Goal: Information Seeking & Learning: Check status

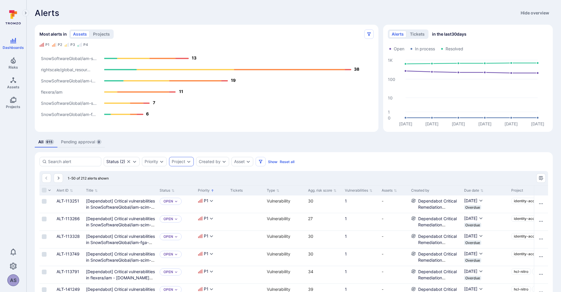
click at [189, 163] on icon "Expand dropdown" at bounding box center [189, 161] width 5 height 5
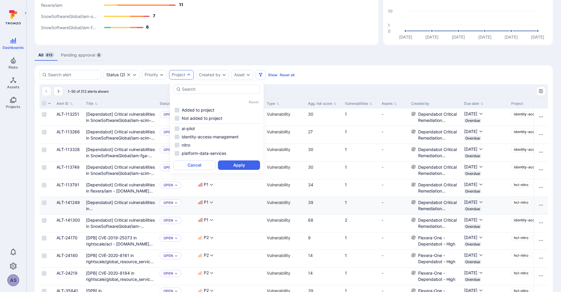
scroll to position [89, 0]
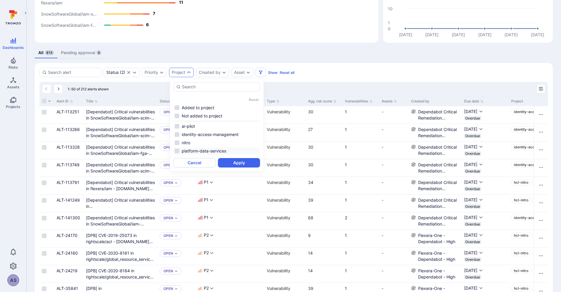
click at [177, 149] on li "platform-data-services" at bounding box center [217, 151] width 87 height 7
click at [235, 164] on button "Apply" at bounding box center [239, 162] width 42 height 9
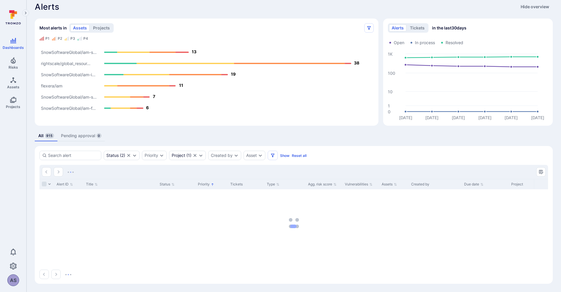
scroll to position [6, 0]
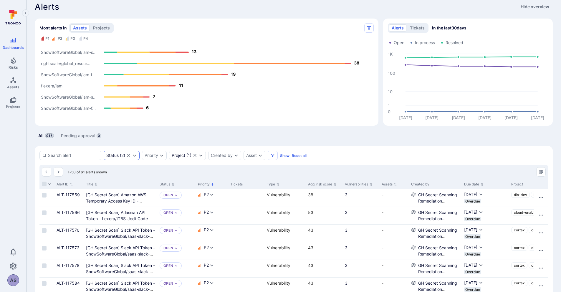
click at [126, 156] on div "Status ( 2 )" at bounding box center [122, 155] width 36 height 9
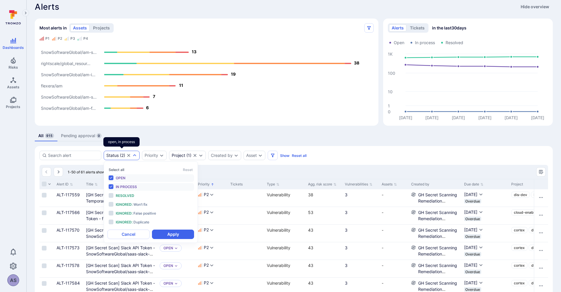
scroll to position [5, 0]
click at [213, 167] on div "1-50 of 61 alerts shown" at bounding box center [293, 172] width 509 height 14
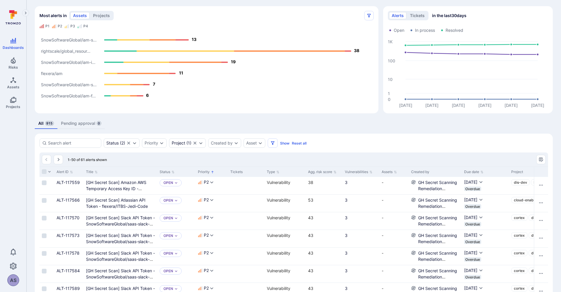
scroll to position [0, 0]
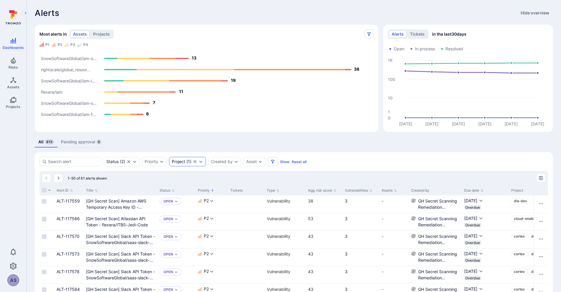
click at [200, 164] on icon "Expand dropdown" at bounding box center [201, 161] width 5 height 5
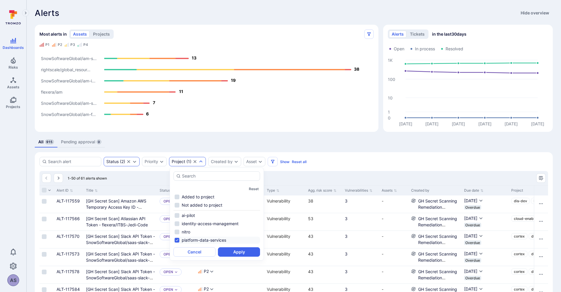
click at [113, 160] on div "Status" at bounding box center [112, 161] width 12 height 5
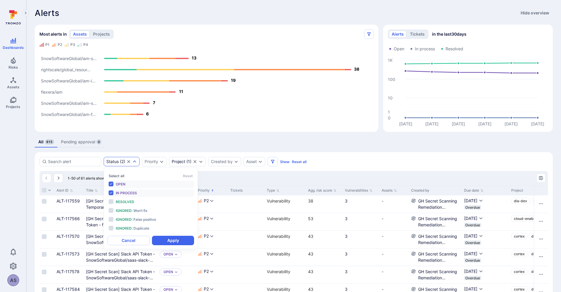
scroll to position [5, 0]
click at [119, 192] on span "In process" at bounding box center [126, 193] width 21 height 4
click at [118, 183] on span "Open" at bounding box center [121, 184] width 10 height 4
click at [136, 182] on div "Open" at bounding box center [140, 184] width 49 height 6
click at [123, 191] on span "In process" at bounding box center [126, 193] width 21 height 4
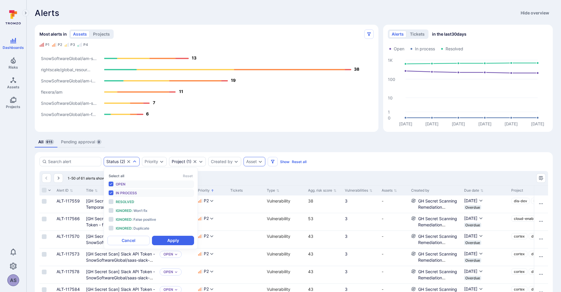
click at [249, 159] on div "Asset" at bounding box center [255, 161] width 22 height 9
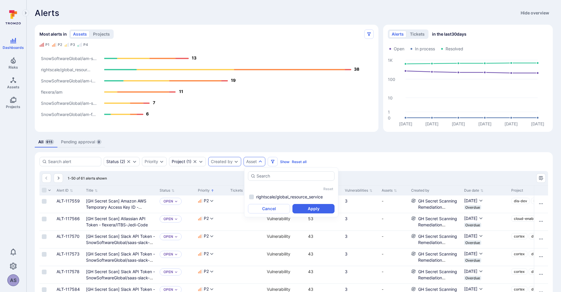
click at [233, 161] on div "Created by" at bounding box center [222, 161] width 22 height 5
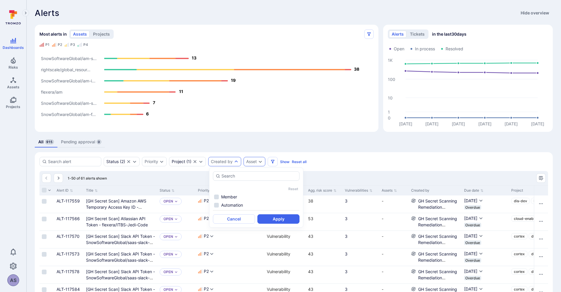
click at [251, 163] on div "Asset" at bounding box center [251, 161] width 11 height 5
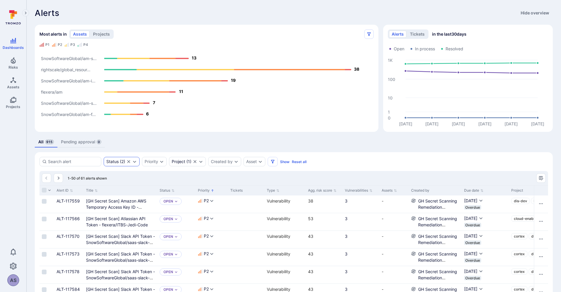
click at [126, 160] on div "Status ( 2 )" at bounding box center [122, 161] width 36 height 9
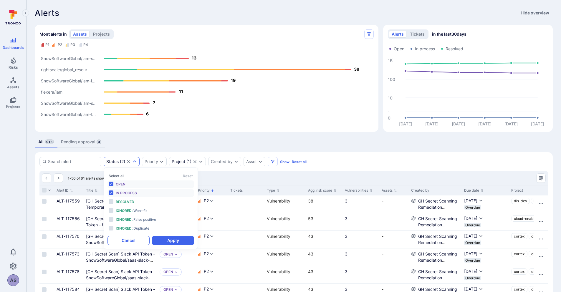
click at [136, 238] on button "Cancel" at bounding box center [129, 240] width 42 height 9
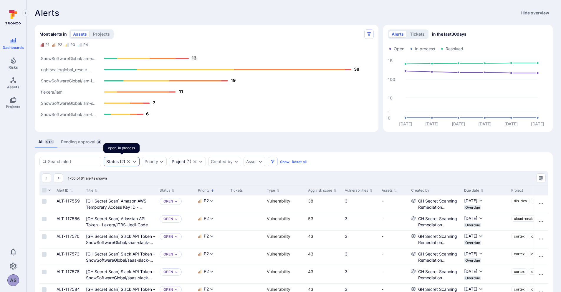
click at [130, 163] on icon "Clear selection" at bounding box center [128, 161] width 5 height 5
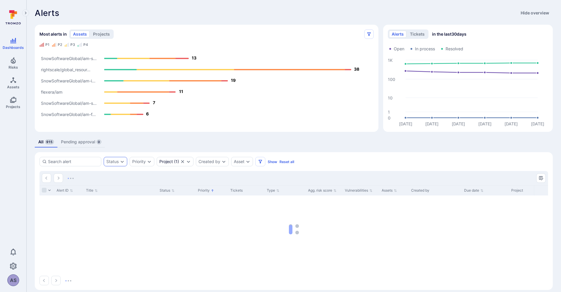
click at [126, 161] on div "Status" at bounding box center [116, 161] width 24 height 9
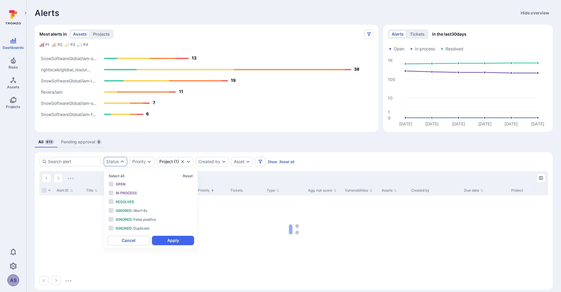
scroll to position [5, 0]
click at [159, 149] on div "Alerts Hide overview Most alerts in assets projects P1 P2 P3 P4 SnowSoftwareGlo…" at bounding box center [294, 149] width 535 height 298
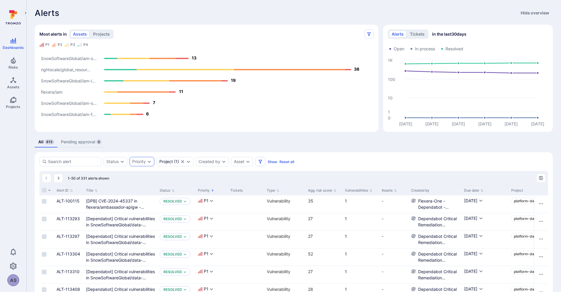
click at [151, 162] on icon "Expand dropdown" at bounding box center [149, 161] width 5 height 5
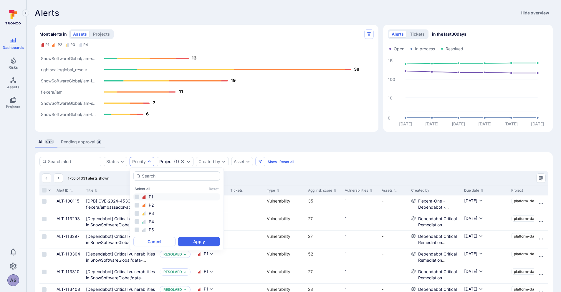
click at [136, 194] on li "P1" at bounding box center [176, 197] width 87 height 7
click at [123, 163] on icon "Expand dropdown" at bounding box center [122, 161] width 5 height 5
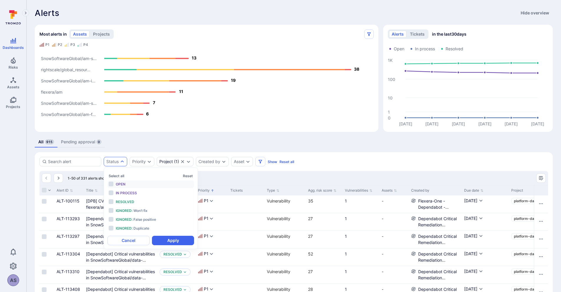
click at [118, 184] on span "Open" at bounding box center [121, 184] width 10 height 4
click at [118, 195] on span "In process" at bounding box center [126, 193] width 21 height 4
click at [172, 242] on button "Apply" at bounding box center [173, 240] width 42 height 9
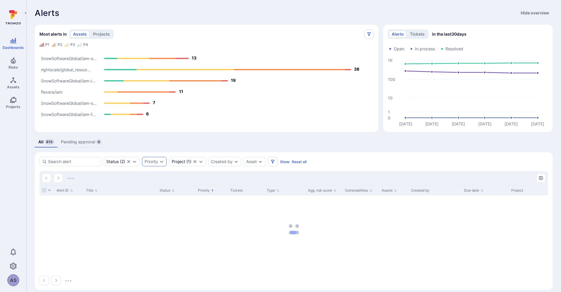
click at [151, 162] on div "Priority" at bounding box center [152, 161] width 14 height 5
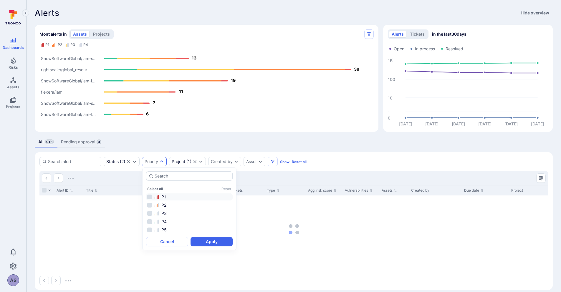
click at [177, 198] on div "P1" at bounding box center [192, 197] width 77 height 6
click at [210, 244] on button "Apply" at bounding box center [212, 241] width 42 height 9
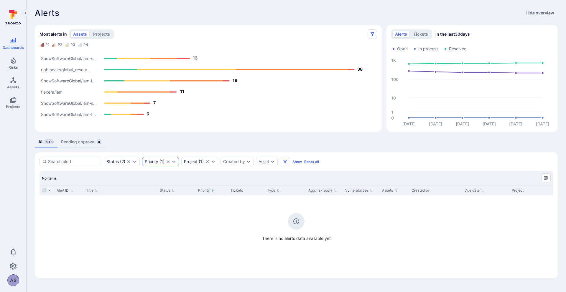
click at [170, 161] on icon "Clear selection" at bounding box center [168, 161] width 5 height 5
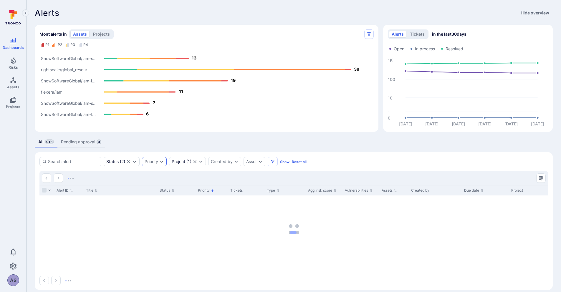
click at [157, 164] on div "Priority" at bounding box center [154, 161] width 25 height 9
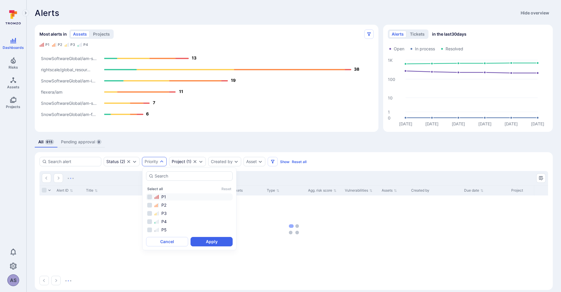
click at [150, 197] on li "P1" at bounding box center [189, 197] width 87 height 7
click at [149, 207] on li "P2" at bounding box center [189, 205] width 87 height 7
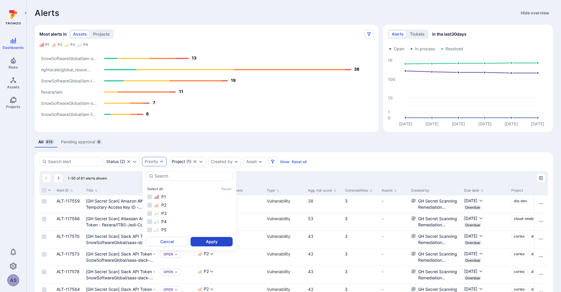
click at [211, 242] on button "Apply" at bounding box center [212, 241] width 42 height 9
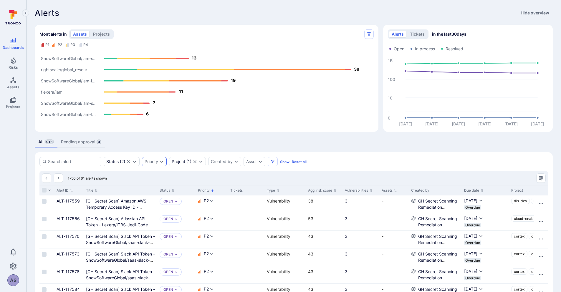
click at [160, 165] on div "Priority" at bounding box center [154, 161] width 25 height 9
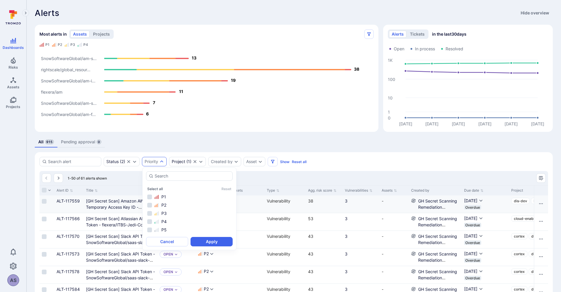
click at [292, 199] on div "Vulnerability" at bounding box center [285, 204] width 41 height 17
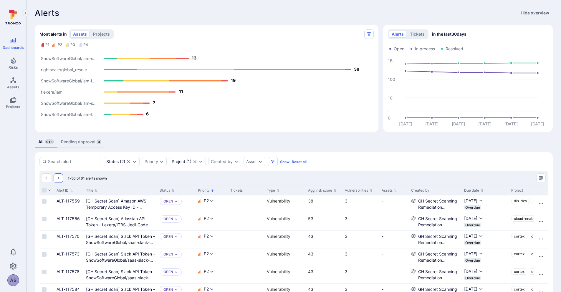
click at [61, 176] on button "Go to the next page" at bounding box center [58, 178] width 9 height 9
click at [74, 163] on input at bounding box center [73, 162] width 51 height 6
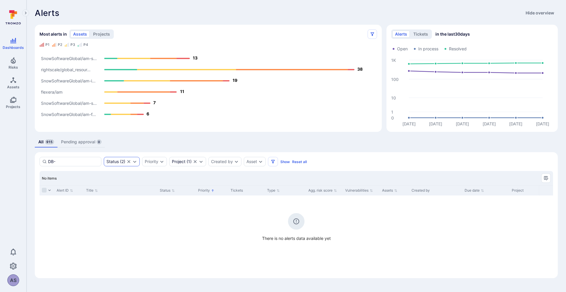
type input "DB-"
click at [137, 163] on icon "Expand dropdown" at bounding box center [134, 161] width 5 height 5
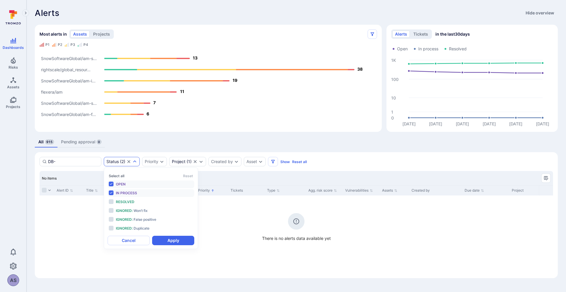
scroll to position [5, 0]
click at [166, 143] on div "All 915 Pending approval 0" at bounding box center [296, 142] width 523 height 11
